Goal: Information Seeking & Learning: Learn about a topic

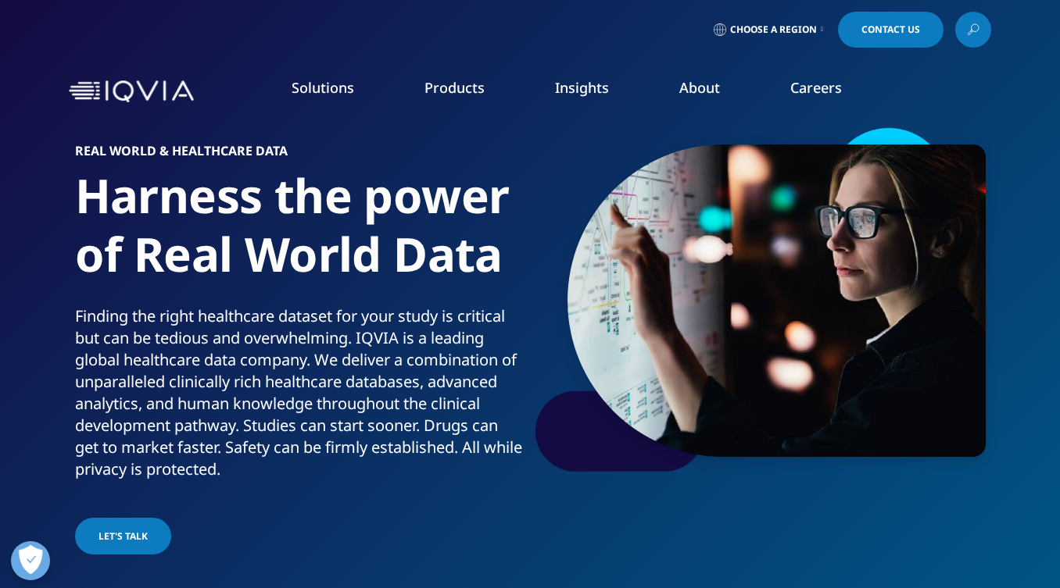
click at [789, 36] on link "Choose a Region" at bounding box center [768, 30] width 116 height 36
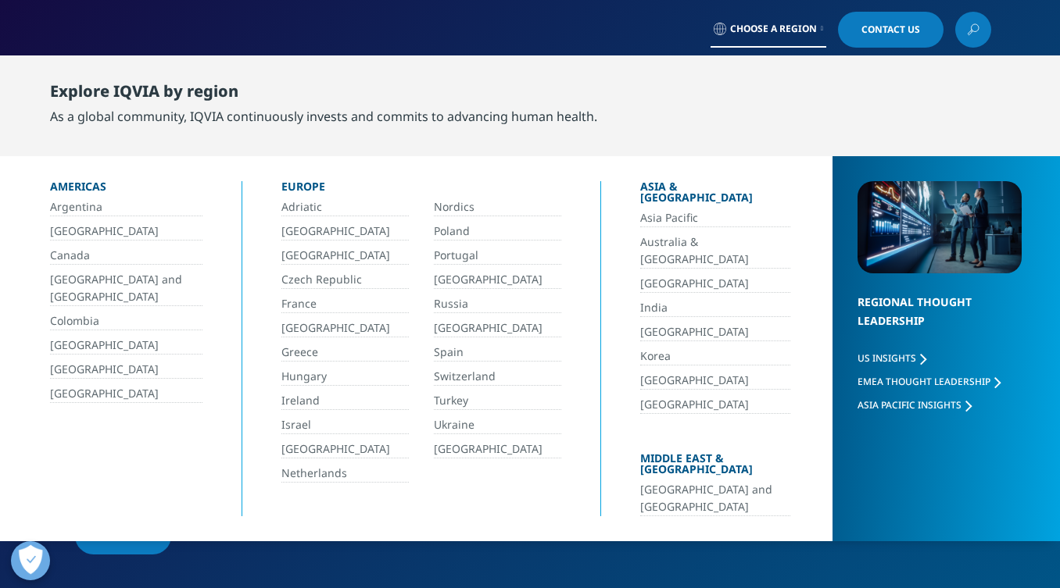
click at [80, 261] on link "Canada" at bounding box center [126, 256] width 152 height 18
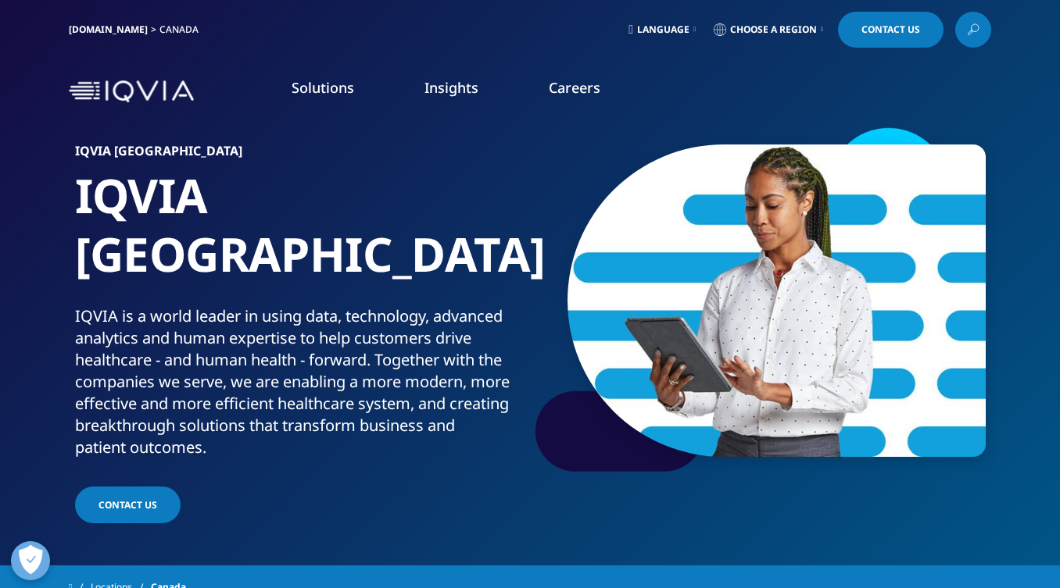
click at [554, 84] on link "Careers" at bounding box center [575, 87] width 52 height 19
click at [87, 295] on link "DISCOVER CAREERS" at bounding box center [145, 301] width 245 height 13
